Goal: Check status: Check status

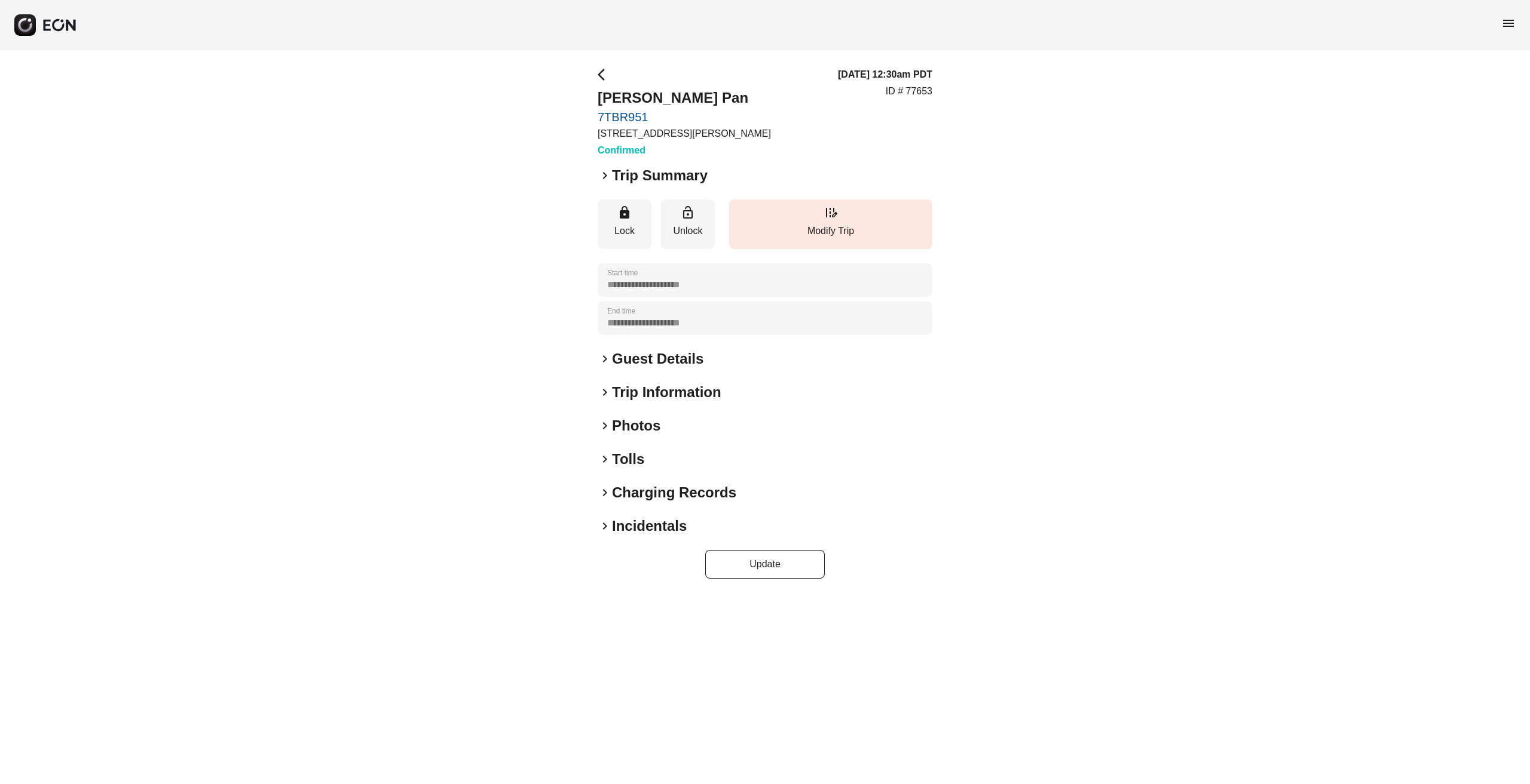
click at [604, 77] on span "arrow_back_ios" at bounding box center [604, 75] width 14 height 14
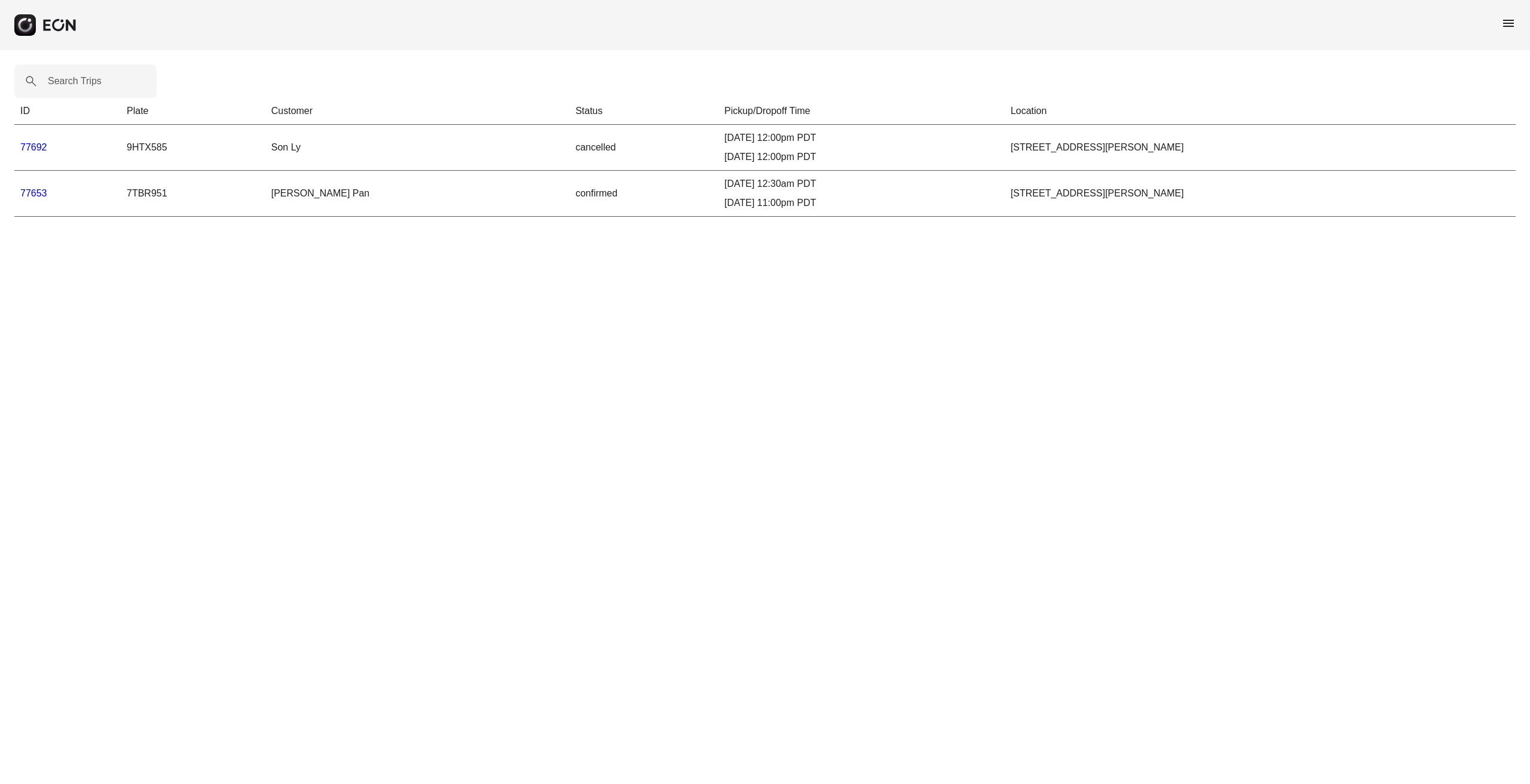
click at [34, 192] on link "77653" at bounding box center [33, 193] width 27 height 10
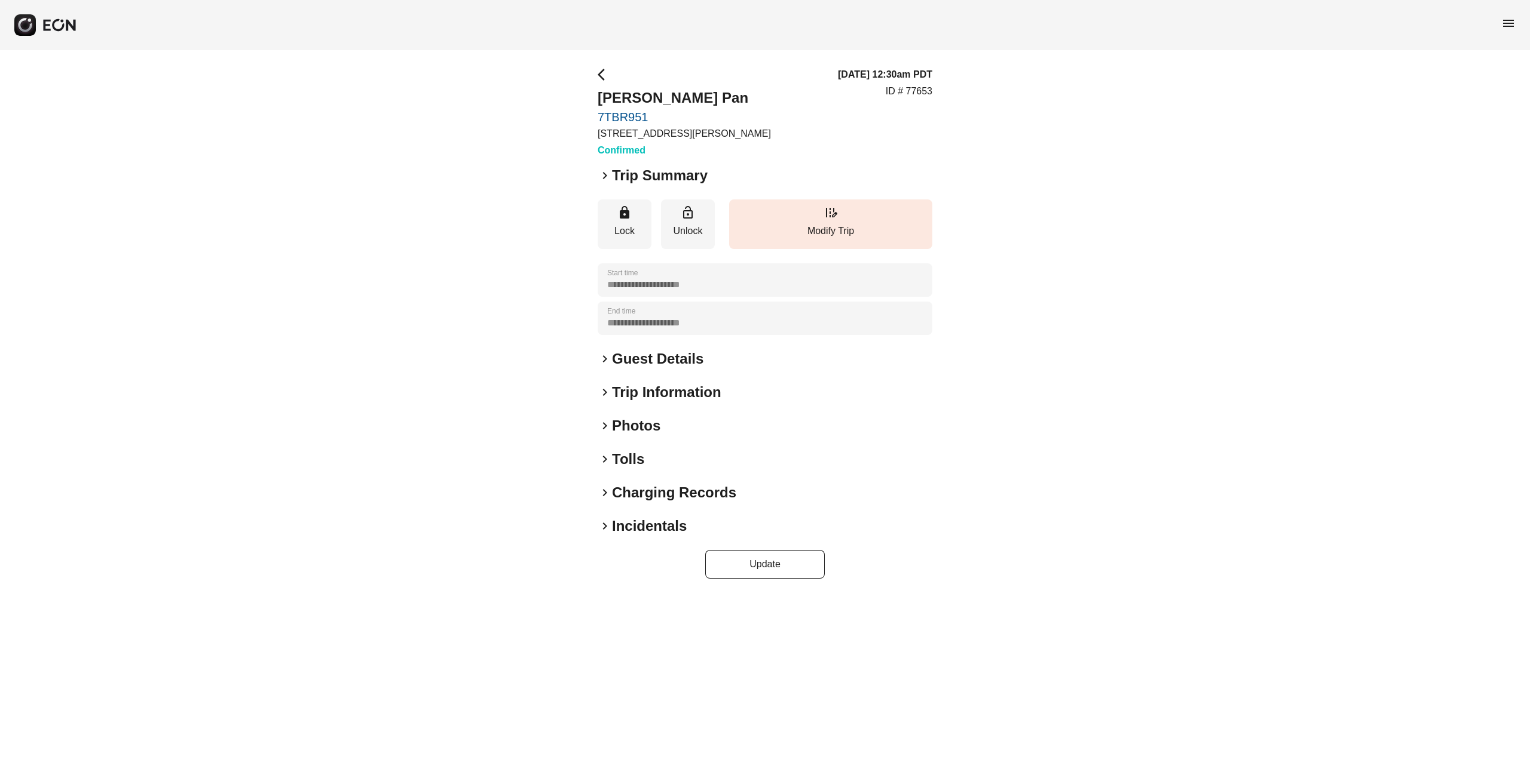
click at [639, 359] on h2 "Guest Details" at bounding box center [658, 358] width 92 height 19
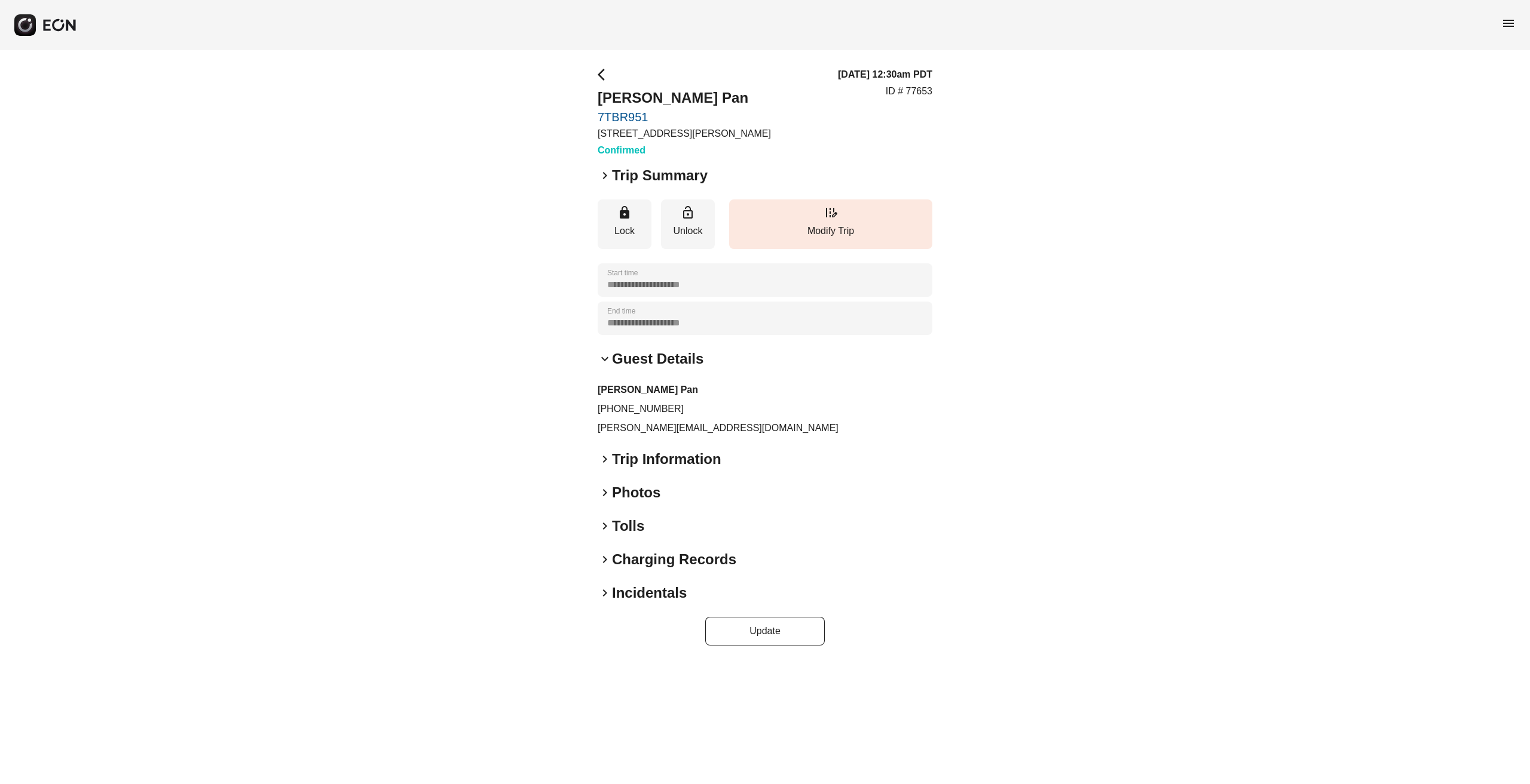
click at [654, 453] on h2 "Trip Information" at bounding box center [667, 459] width 109 height 19
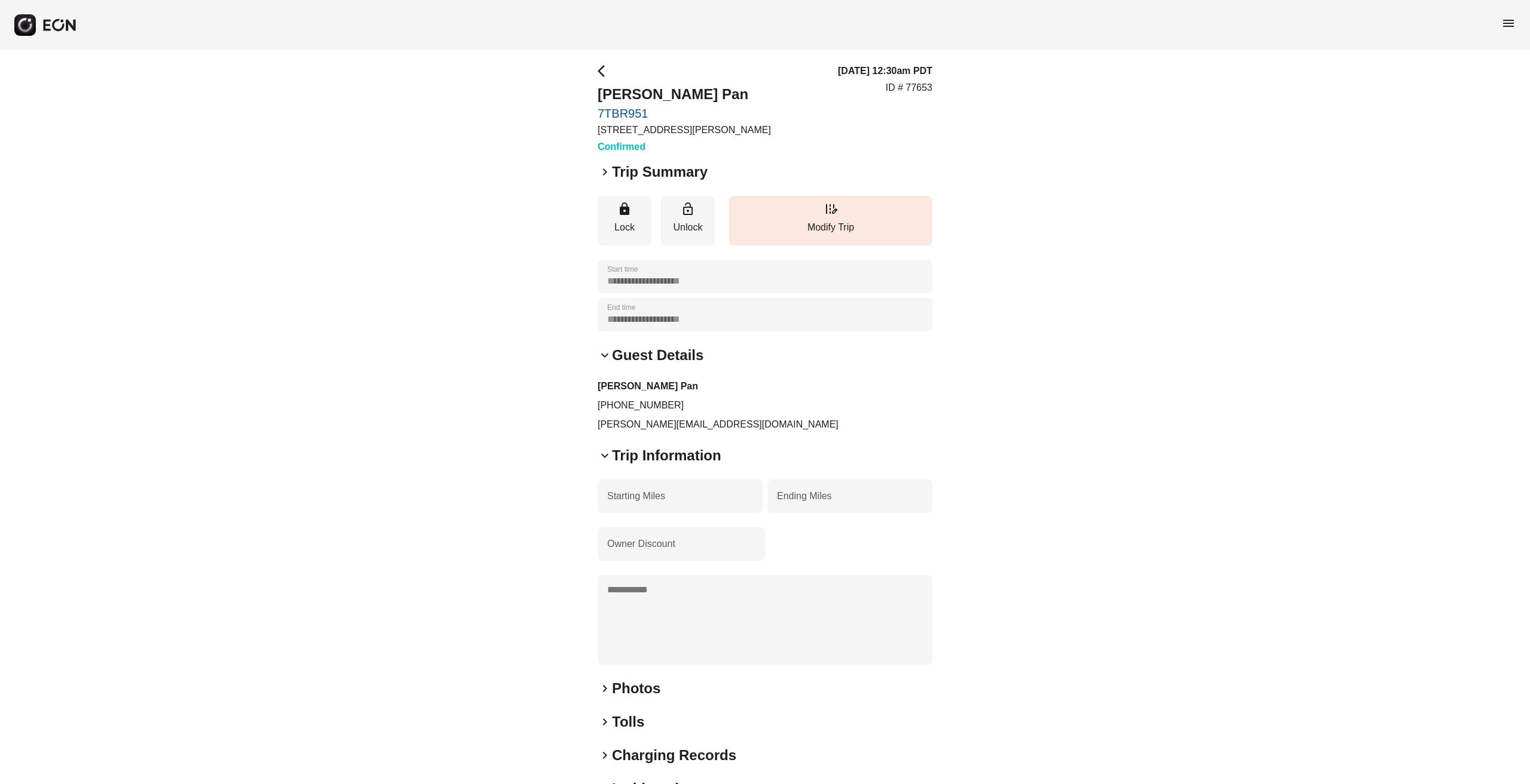
scroll to position [79, 0]
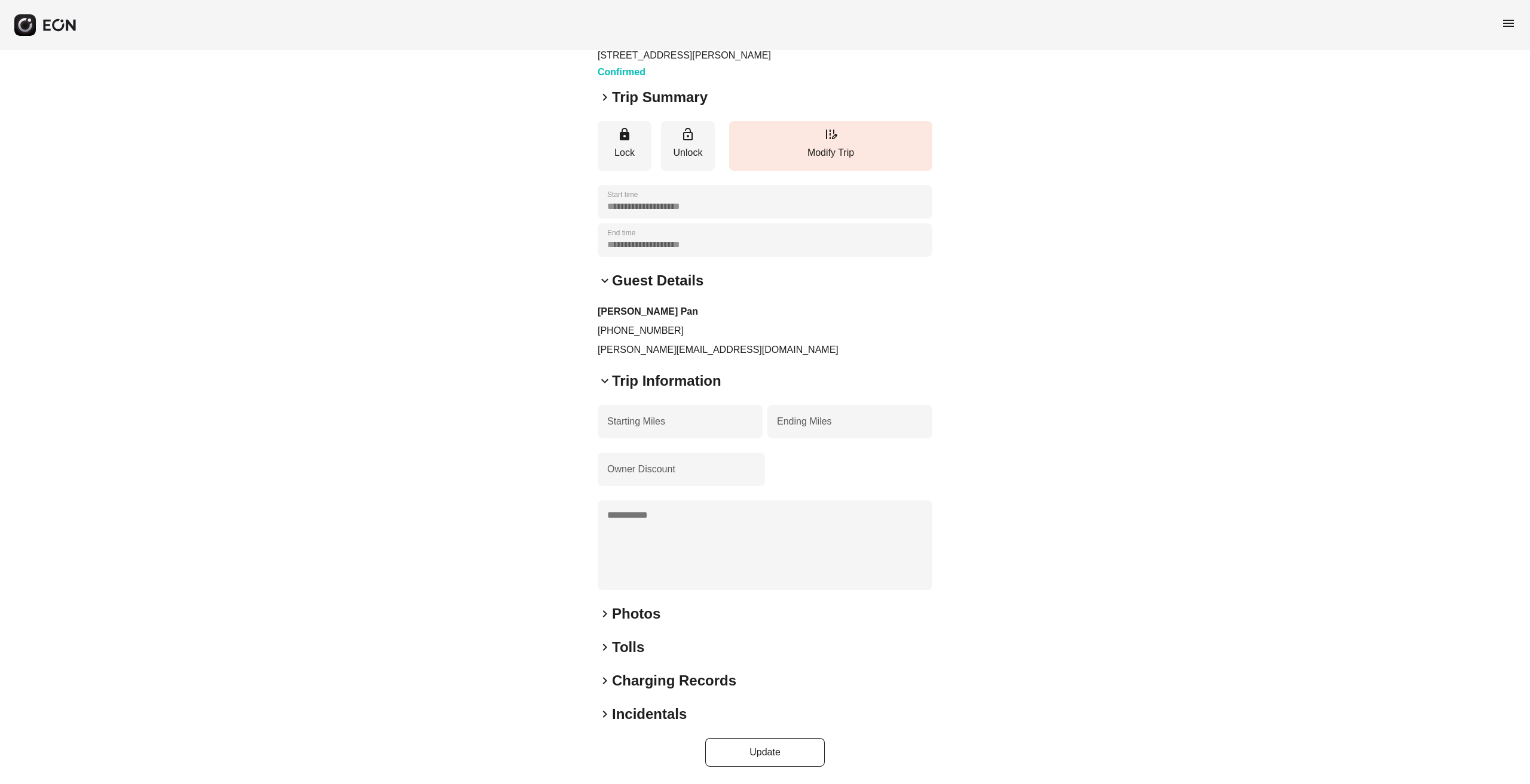
click at [631, 614] on h2 "Photos" at bounding box center [636, 614] width 49 height 19
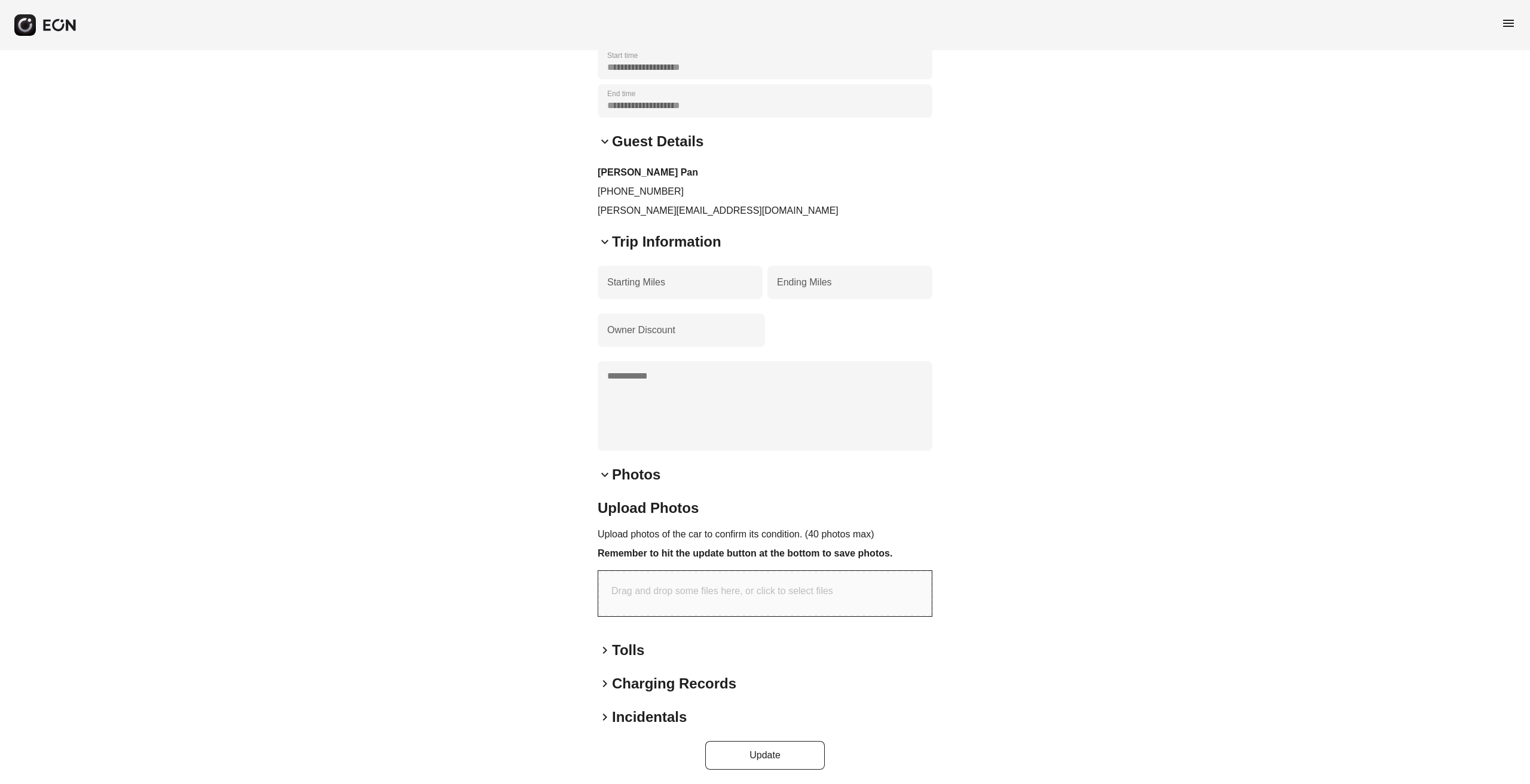
scroll to position [221, 0]
click at [629, 647] on h2 "Tolls" at bounding box center [628, 647] width 32 height 19
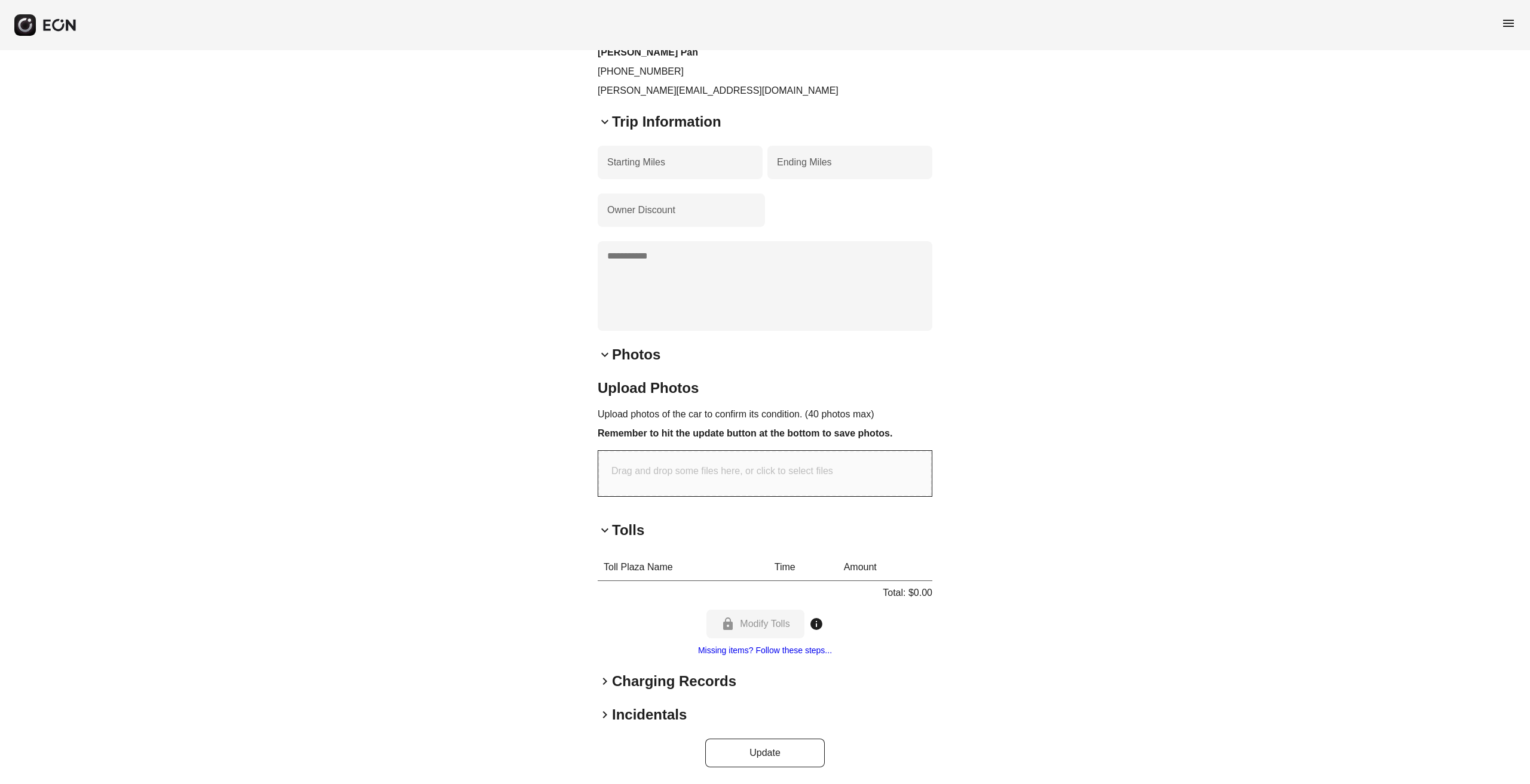
scroll to position [338, 0]
click at [650, 716] on h2 "Incidentals" at bounding box center [649, 713] width 75 height 19
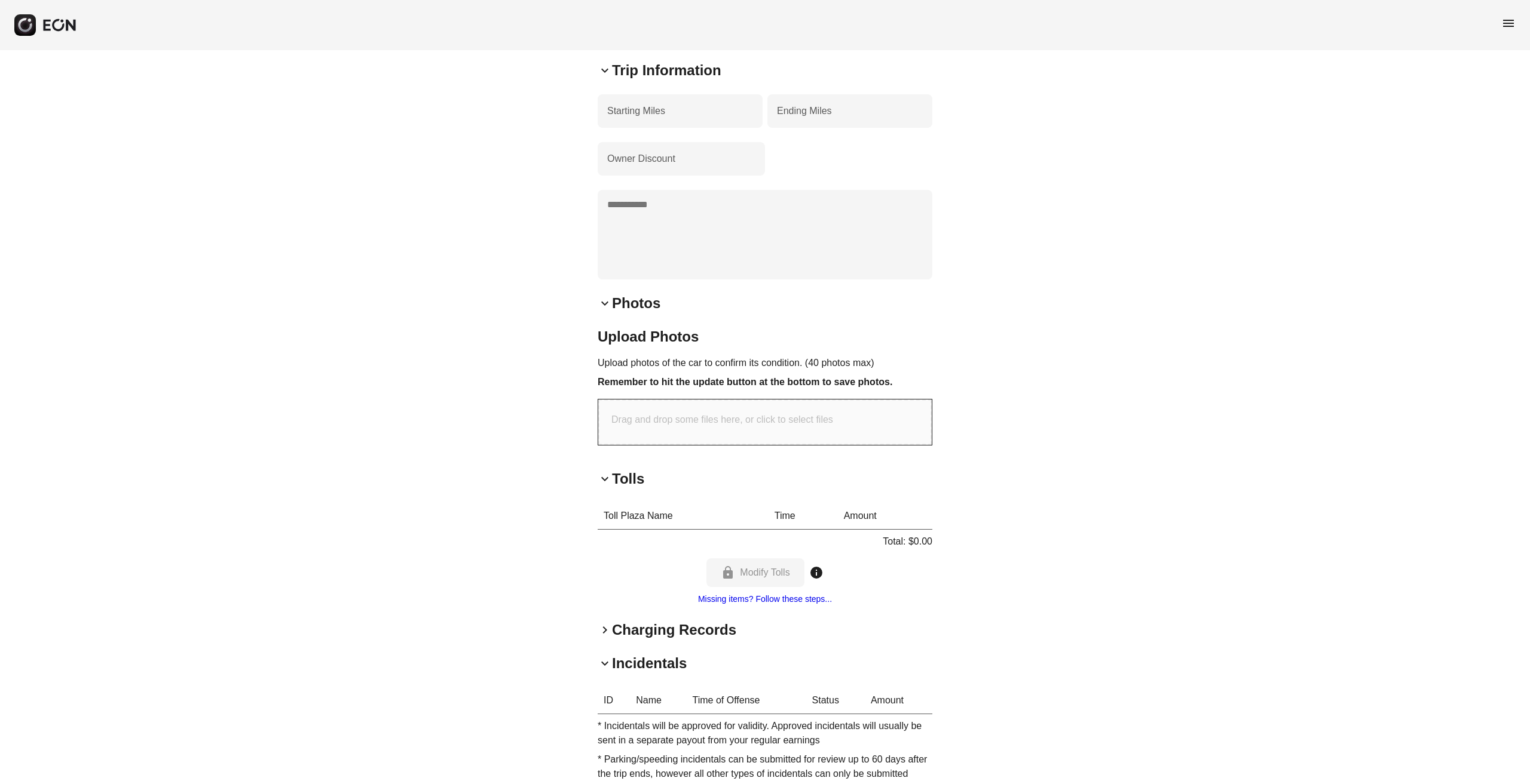
scroll to position [466, 0]
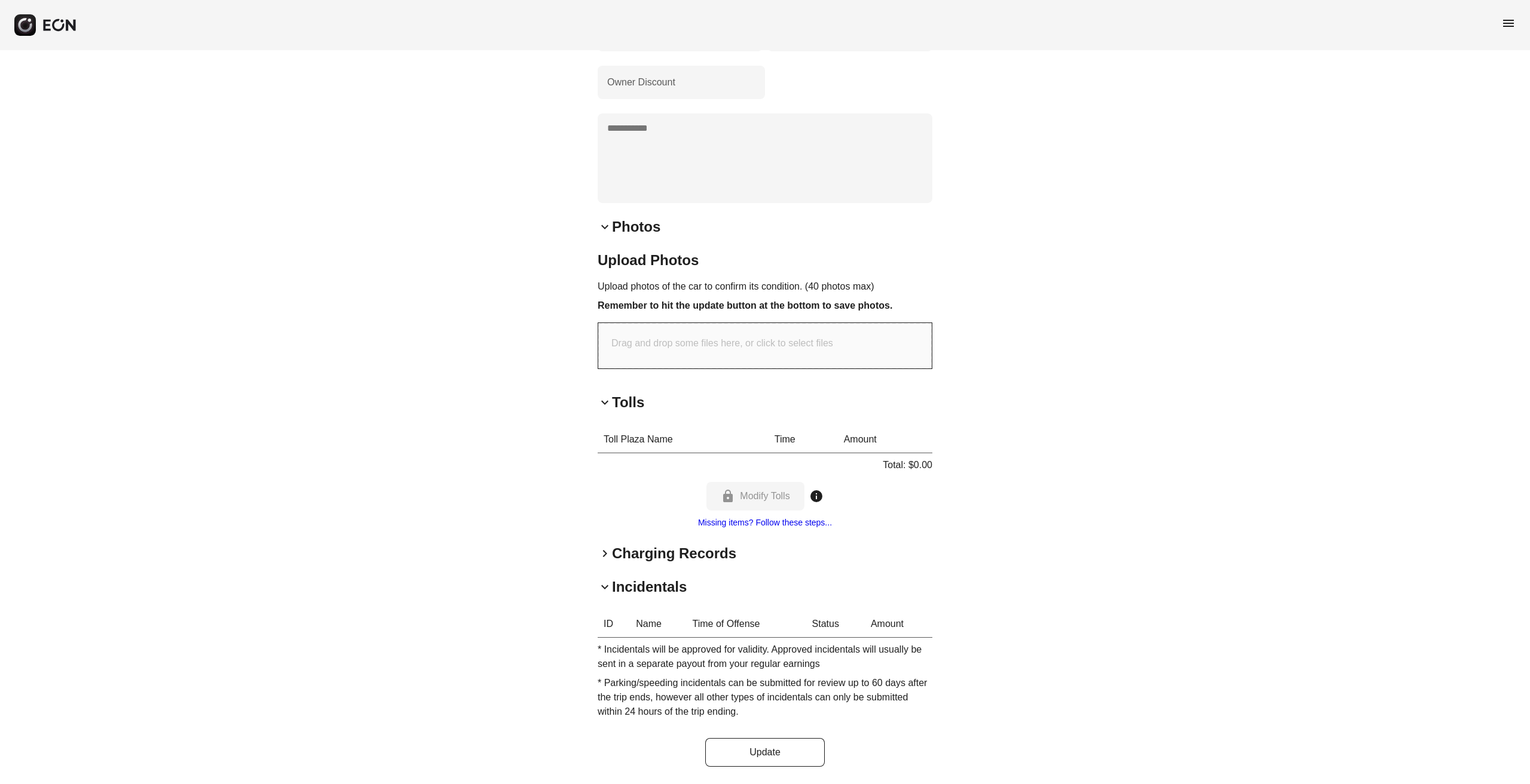
click at [715, 554] on h2 "Charging Records" at bounding box center [674, 553] width 124 height 19
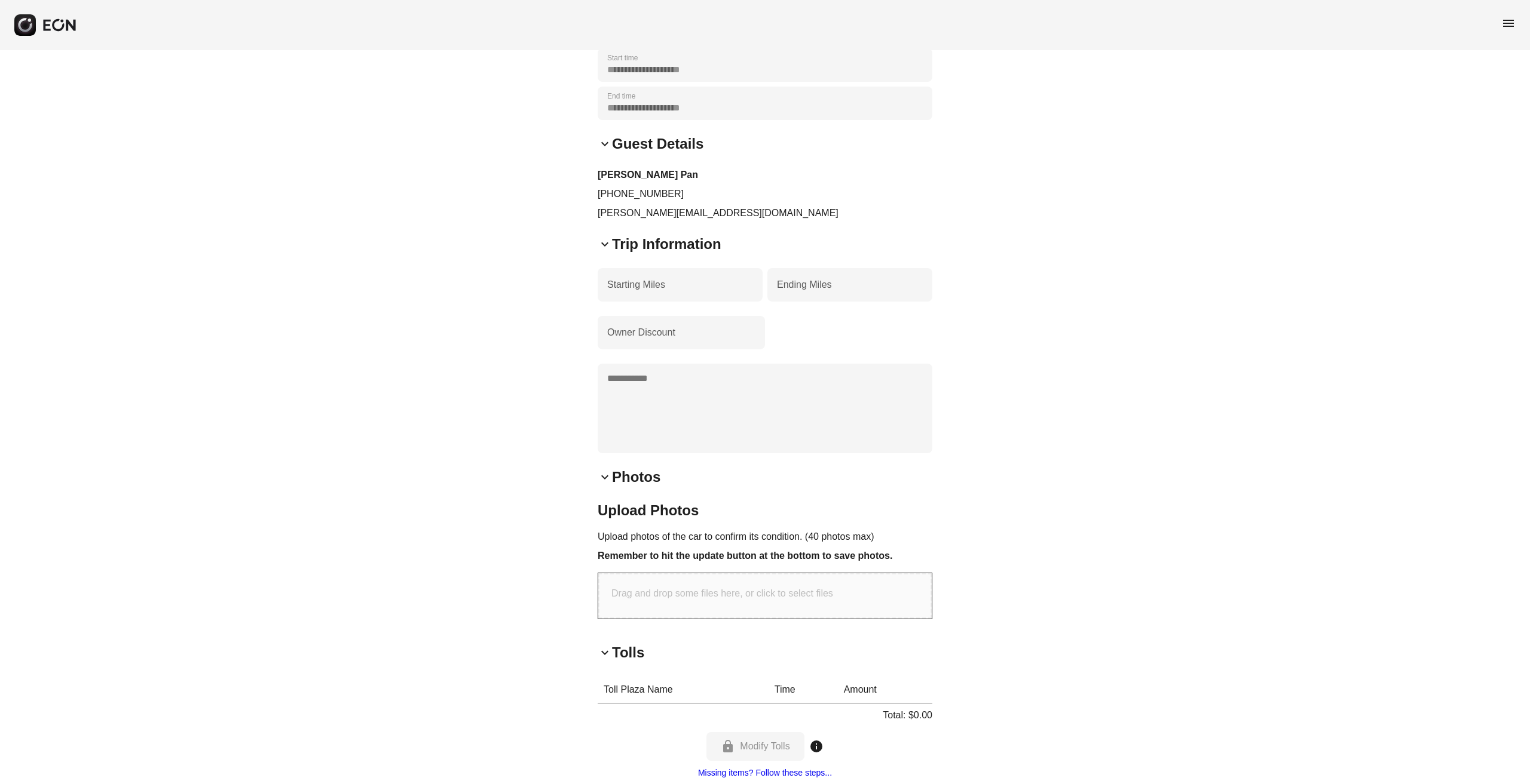
scroll to position [46, 0]
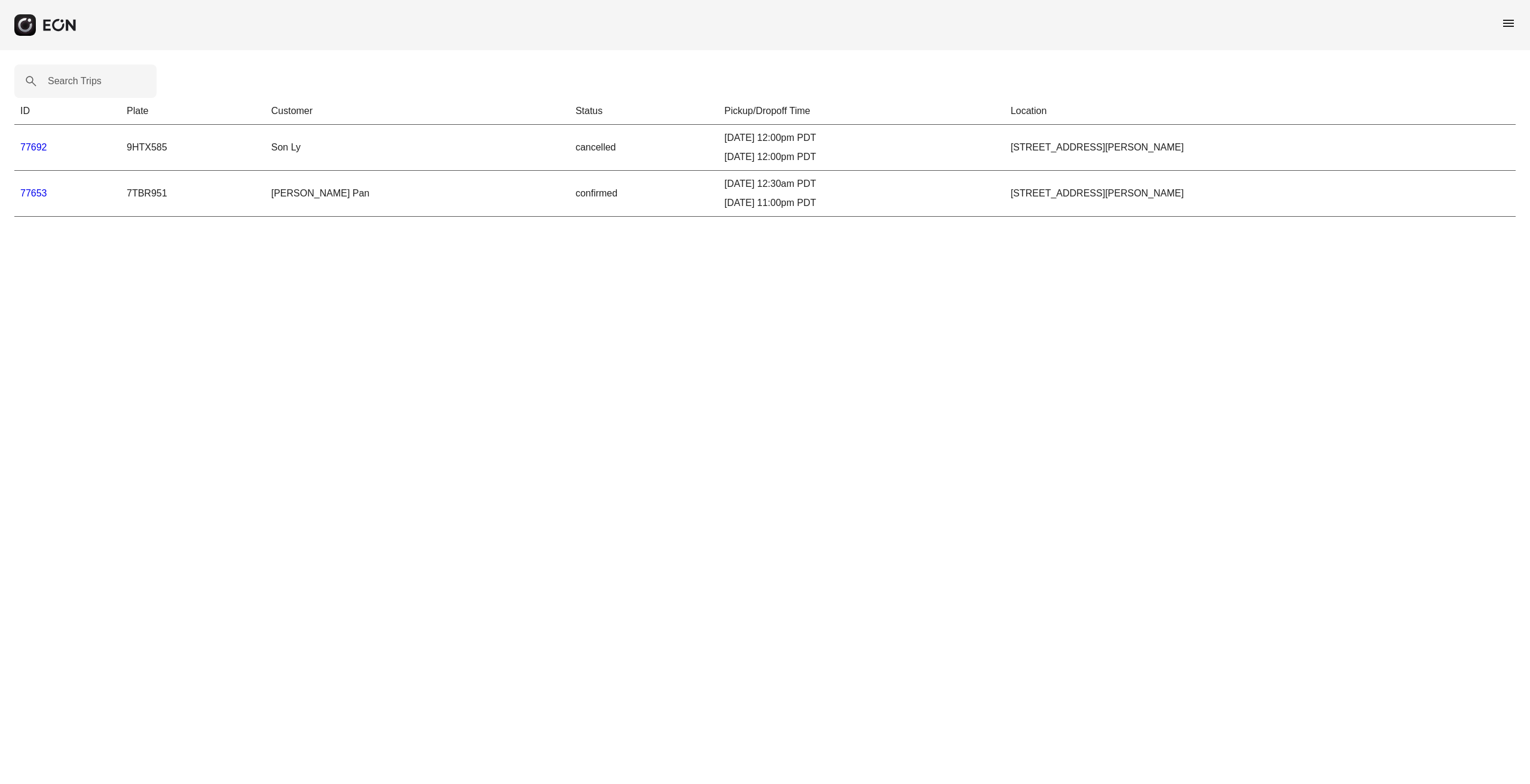
click at [37, 191] on link "77653" at bounding box center [33, 193] width 27 height 10
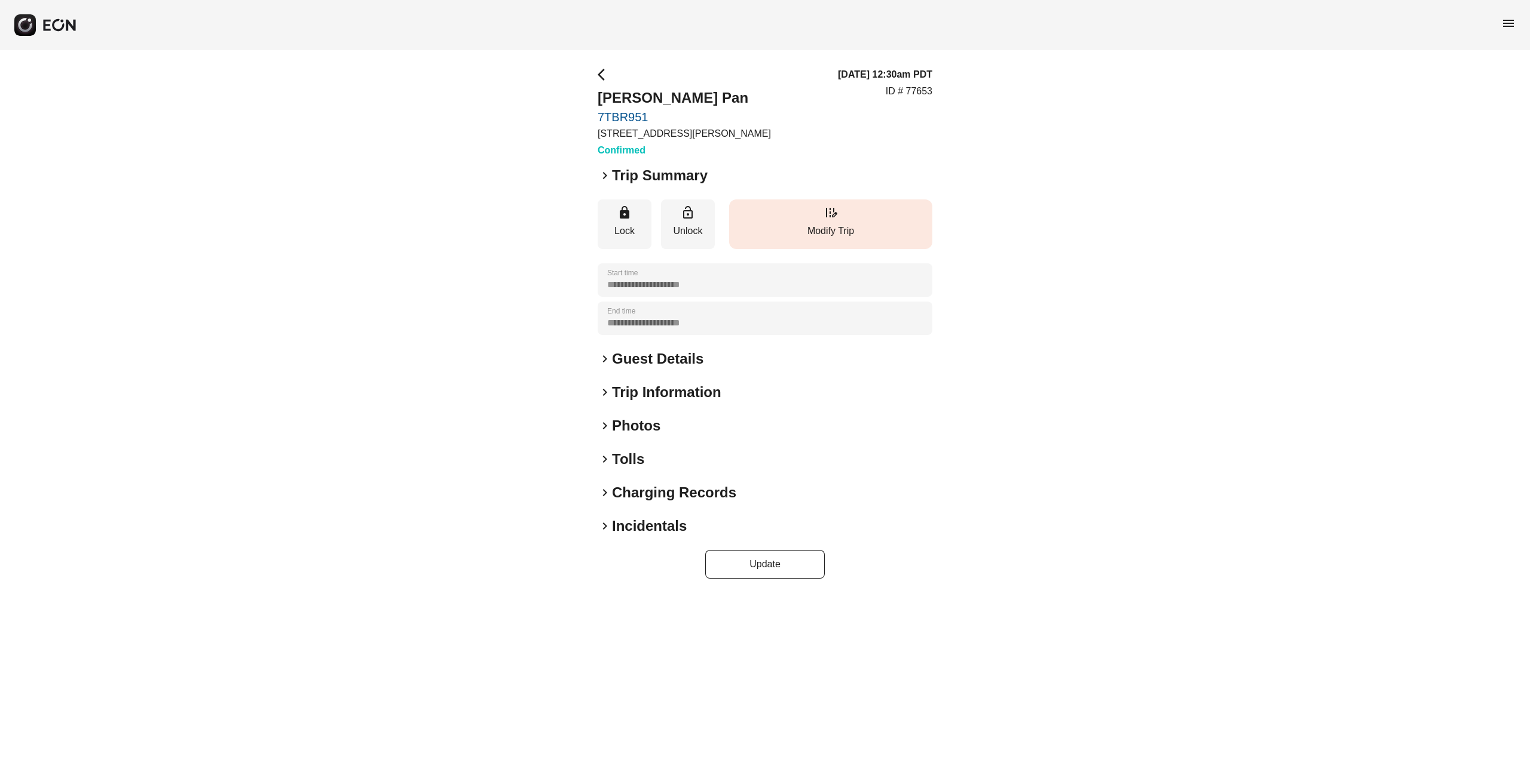
click at [828, 227] on p "Modify Trip" at bounding box center [830, 231] width 191 height 14
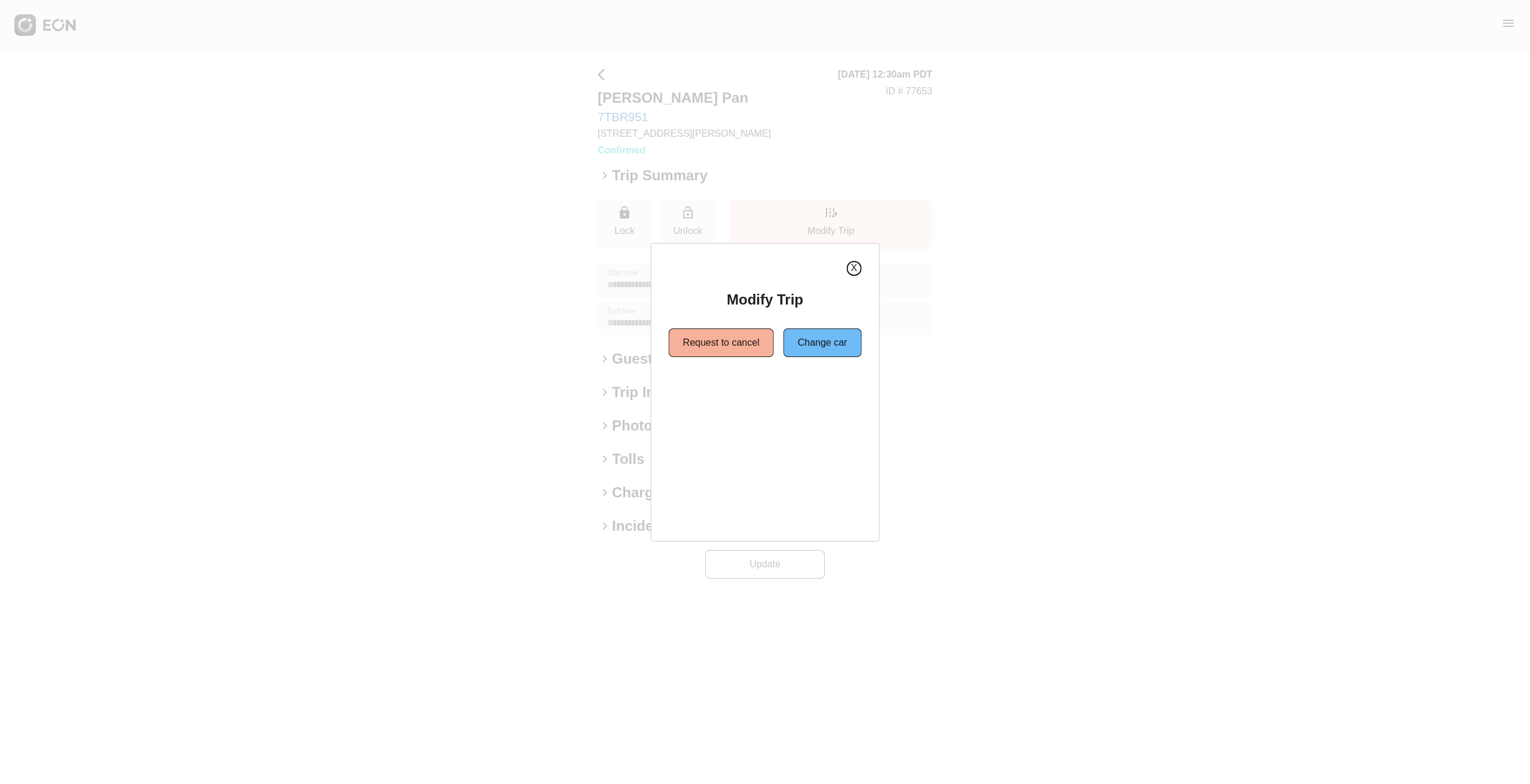
click at [850, 270] on button "X" at bounding box center [853, 268] width 15 height 15
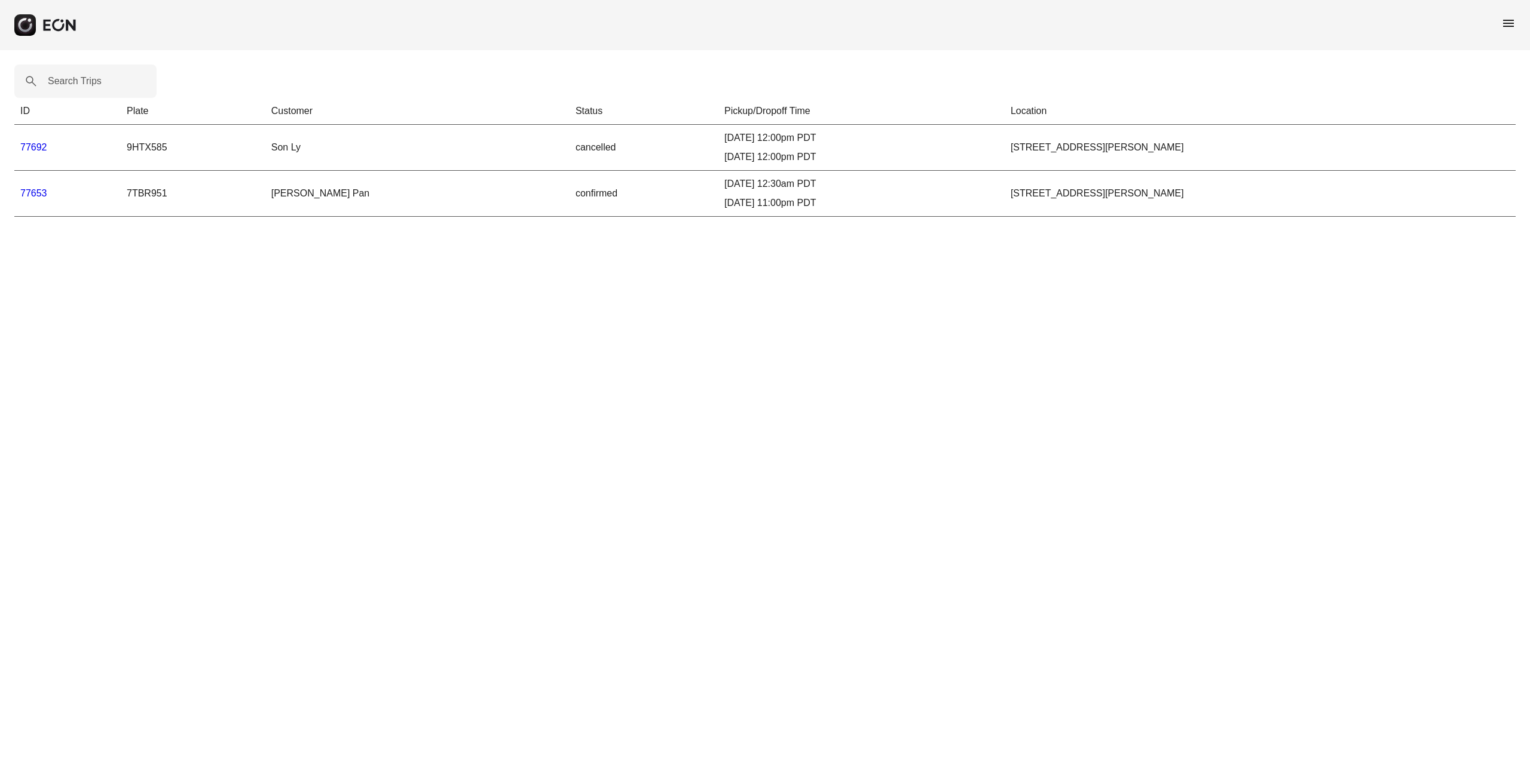
click at [1517, 26] on div "menu" at bounding box center [765, 25] width 1530 height 50
click at [1507, 20] on span "menu" at bounding box center [1508, 23] width 14 height 14
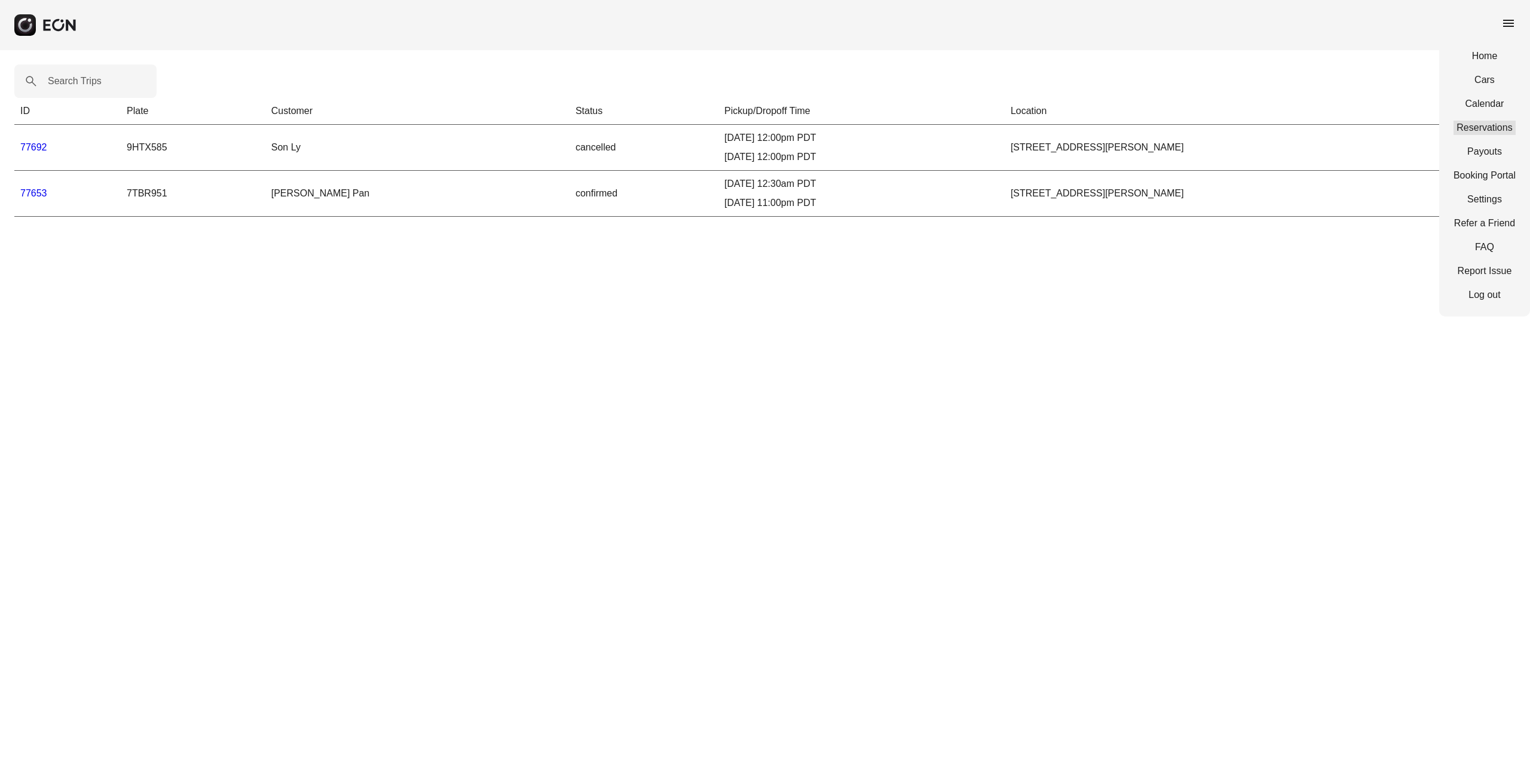
click at [1487, 126] on link "Reservations" at bounding box center [1484, 127] width 62 height 14
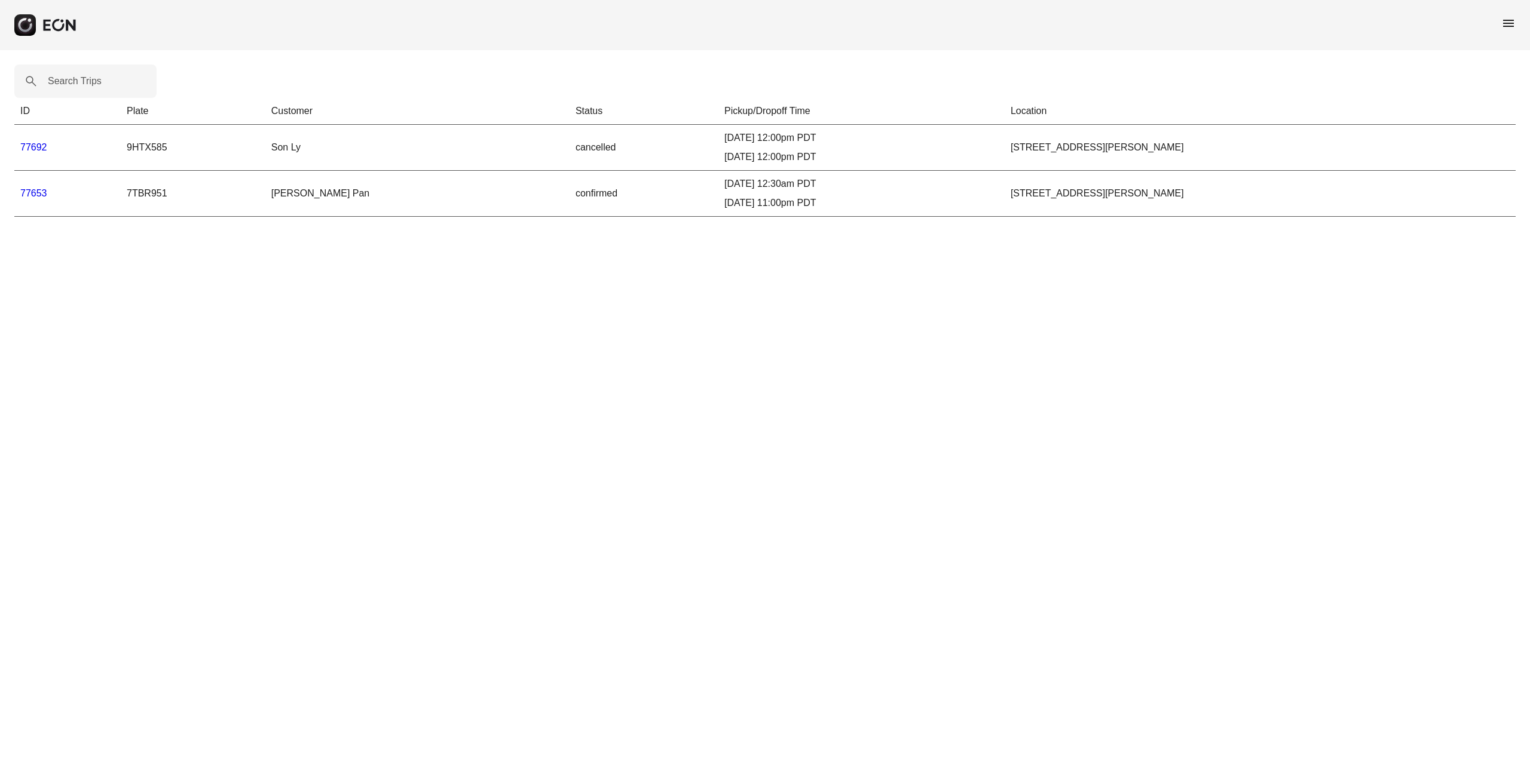
click at [34, 197] on link "77653" at bounding box center [33, 193] width 27 height 10
